Goal: Find contact information: Find contact information

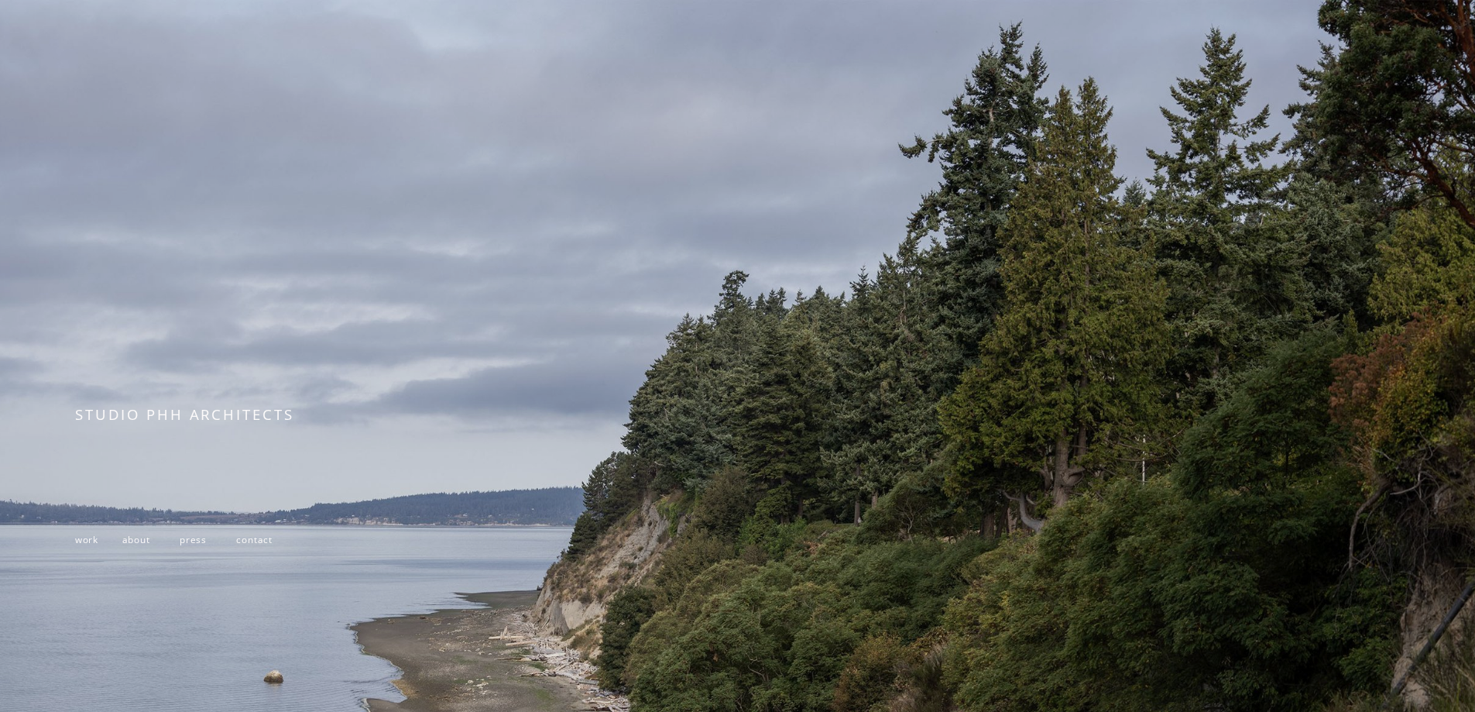
click at [262, 544] on span "contact" at bounding box center [254, 539] width 36 height 12
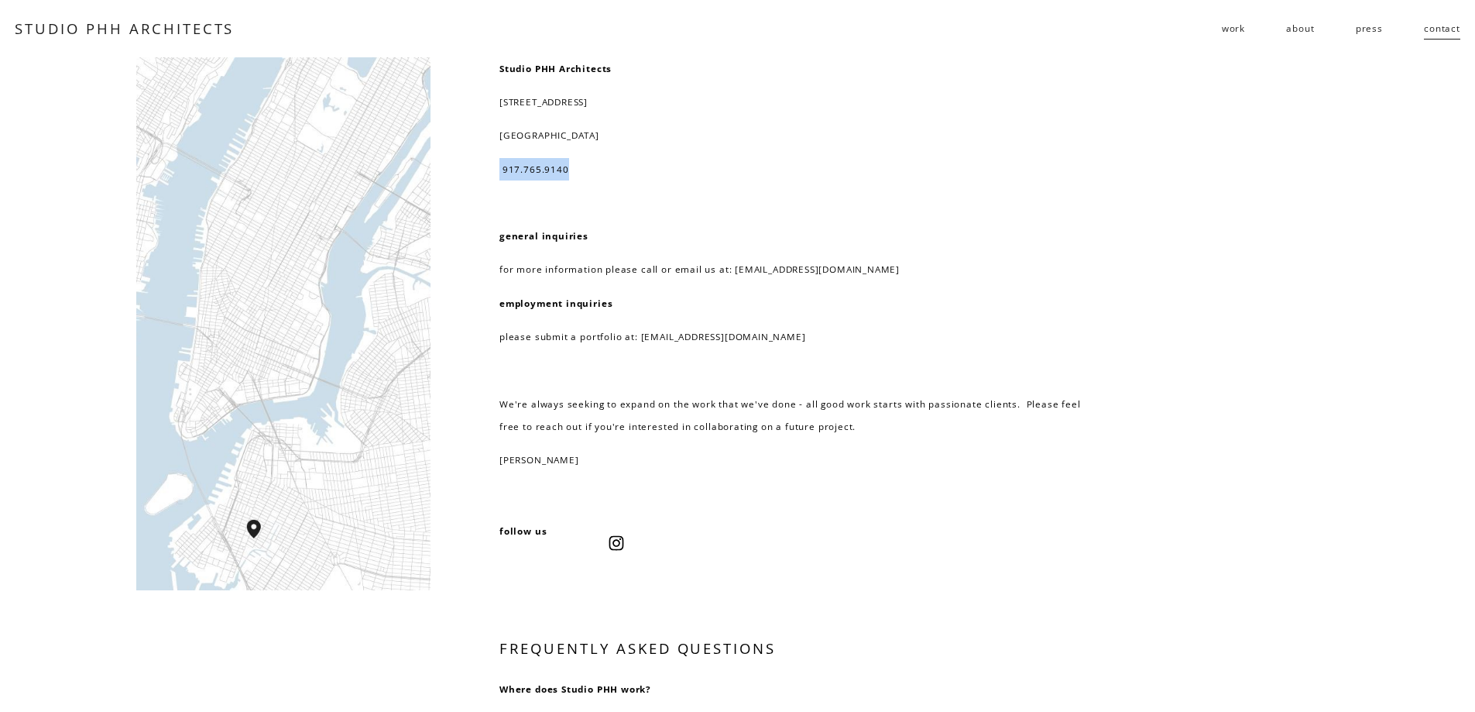
drag, startPoint x: 570, startPoint y: 166, endPoint x: 498, endPoint y: 167, distance: 72.0
click at [498, 167] on div "Studio PHH Architects 232 3rd street, suite D202 brooklyn, NY 11215 917.765.914…" at bounding box center [737, 646] width 1475 height 1178
copy p "917.765.9140"
click at [1300, 29] on link "about" at bounding box center [1300, 28] width 28 height 25
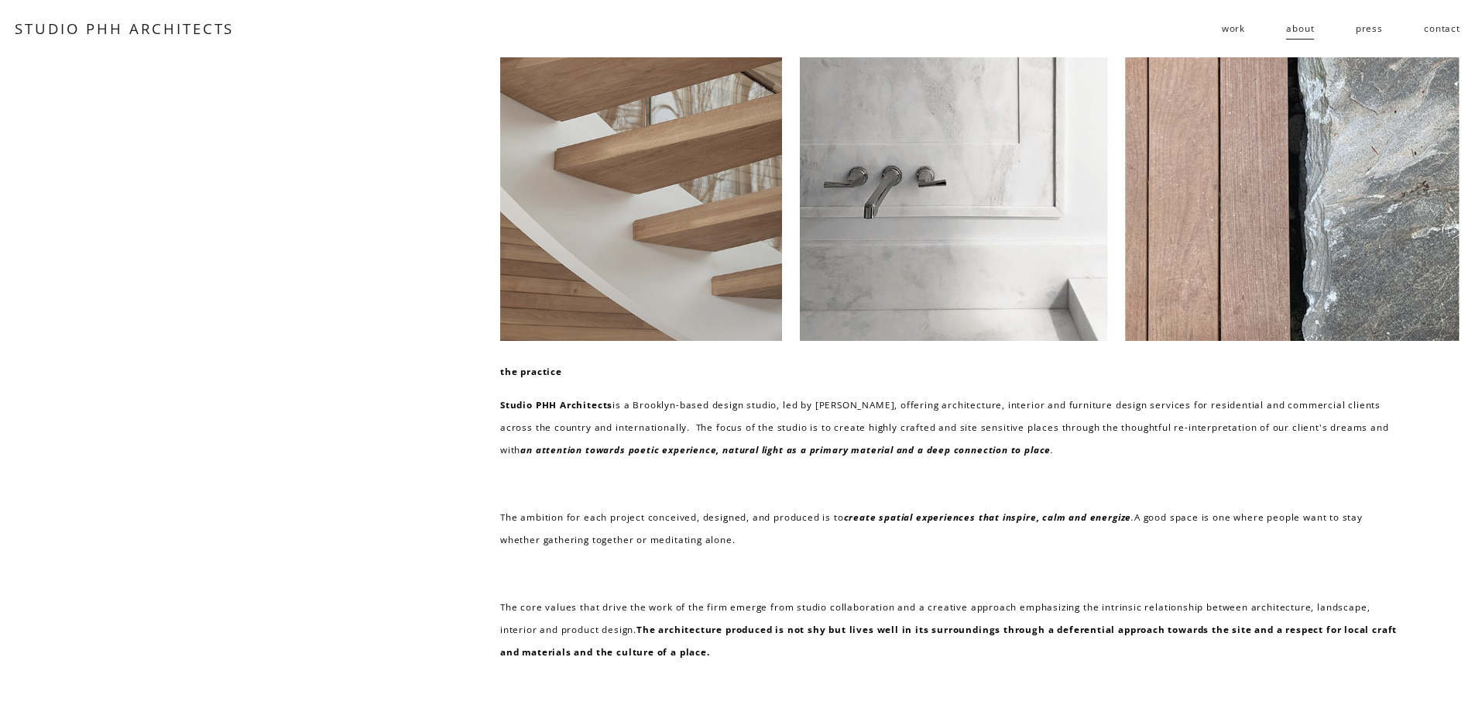
click at [1441, 31] on link "contact" at bounding box center [1442, 28] width 36 height 25
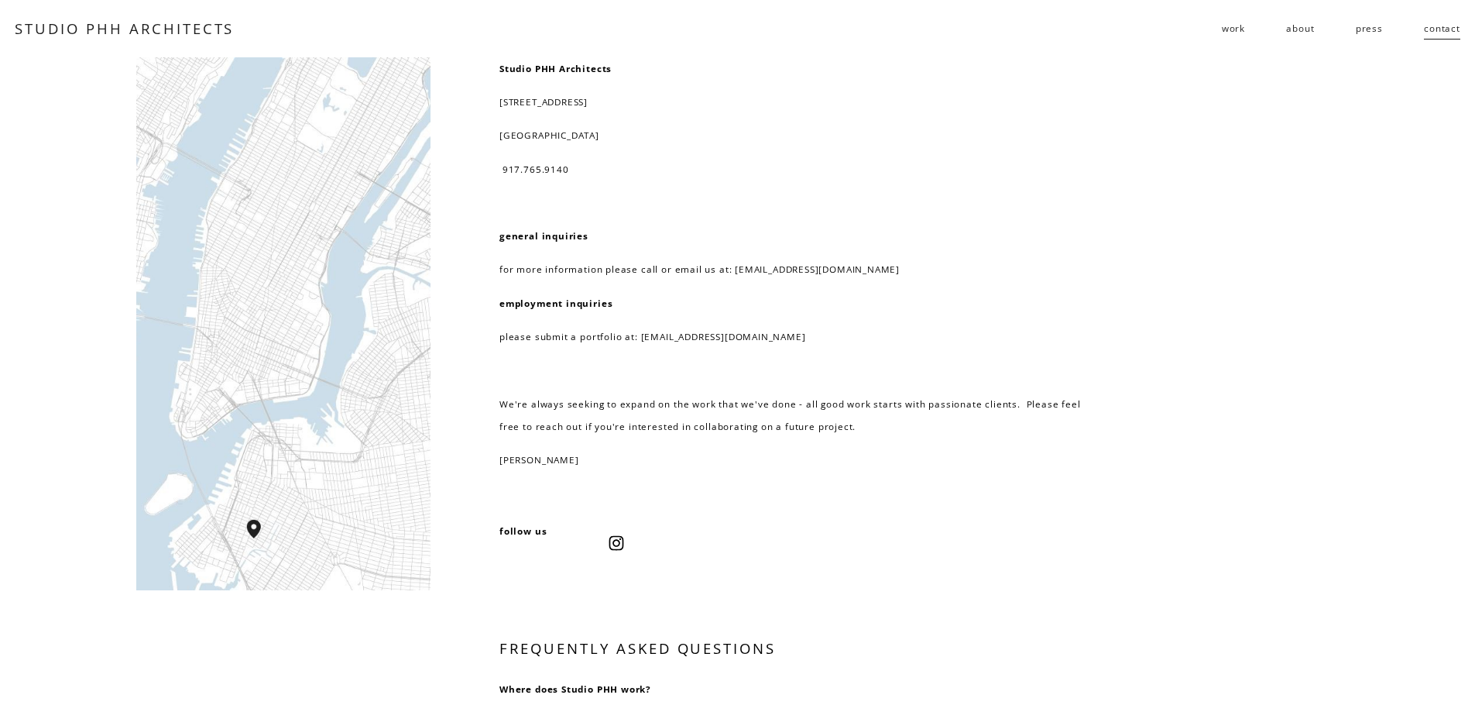
click at [1293, 27] on link "about" at bounding box center [1300, 28] width 28 height 25
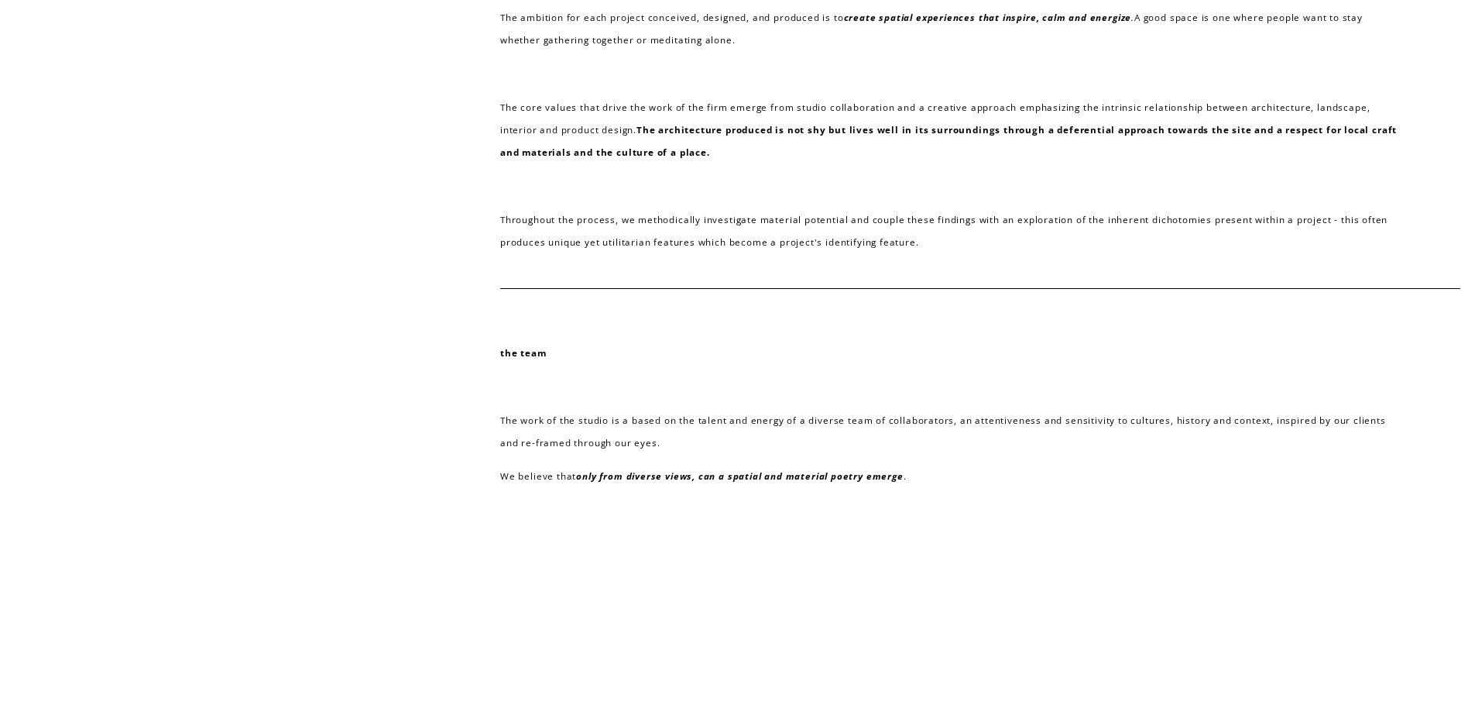
scroll to position [642, 0]
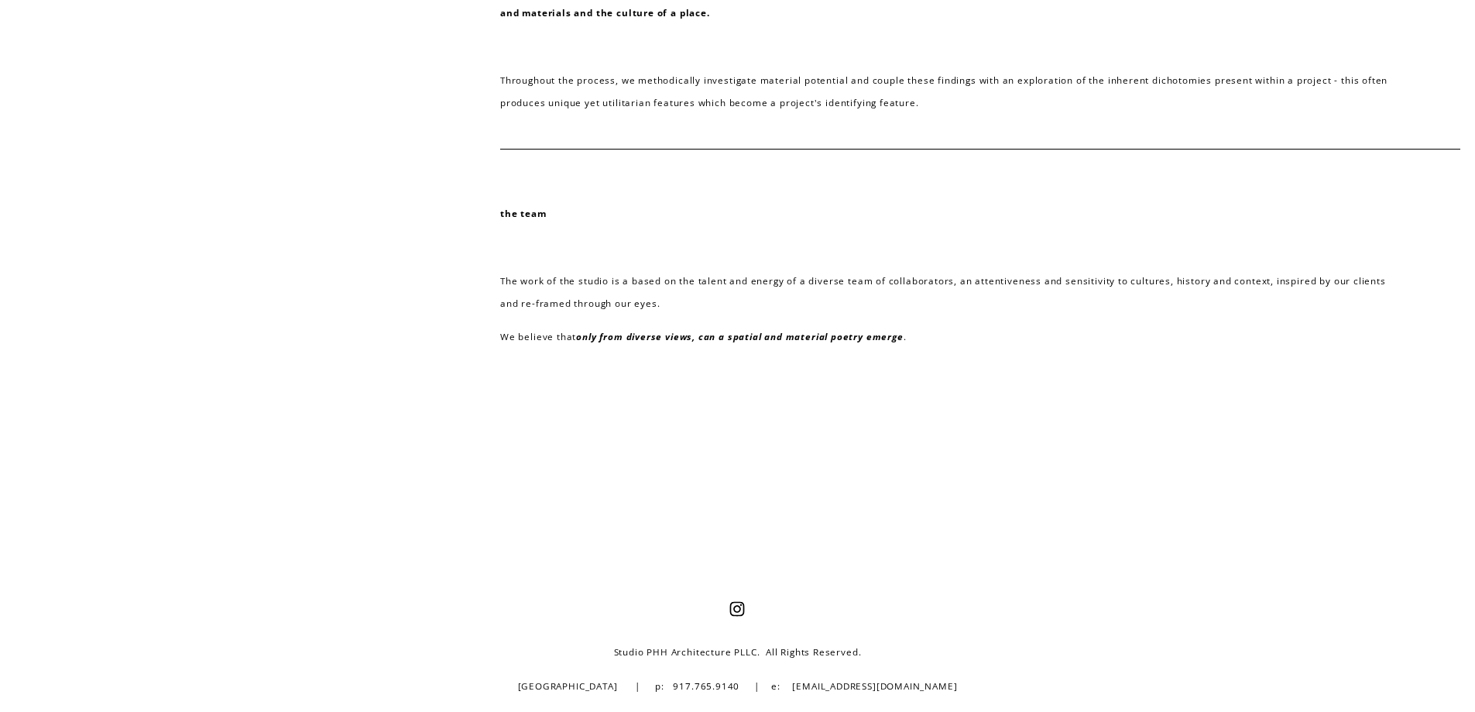
click at [525, 214] on strong "the team" at bounding box center [523, 213] width 46 height 12
click at [543, 216] on strong "the team" at bounding box center [523, 213] width 46 height 12
click at [548, 214] on p "the team" at bounding box center [950, 213] width 900 height 22
click at [538, 210] on strong "the team" at bounding box center [523, 213] width 46 height 12
